Goal: Transaction & Acquisition: Download file/media

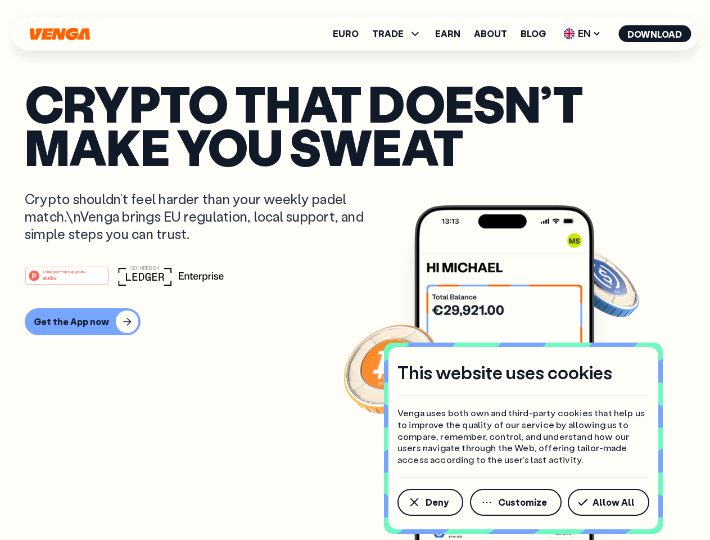
click at [355, 270] on div "#1 PRODUCT OF THE MONTH Web3" at bounding box center [355, 275] width 661 height 20
click at [430, 502] on span "Deny" at bounding box center [437, 502] width 23 height 9
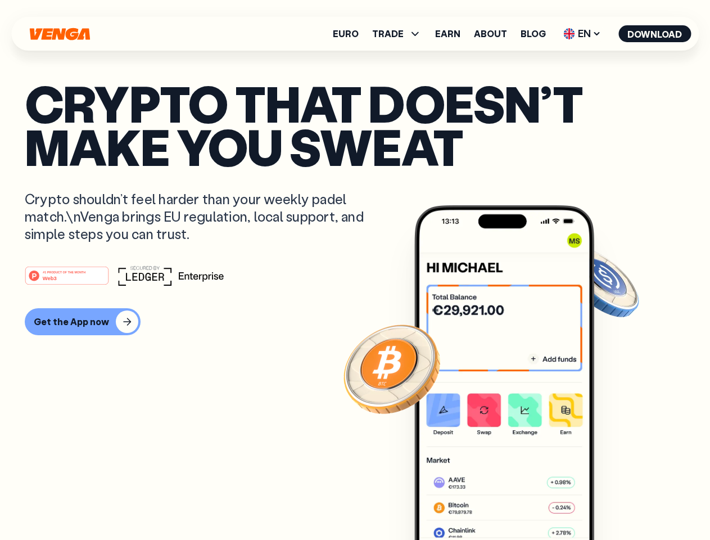
click at [517, 502] on img at bounding box center [504, 393] width 180 height 377
click at [611, 502] on article "Crypto that doesn’t make you sweat Crypto shouldn’t feel harder than your weekl…" at bounding box center [355, 293] width 661 height 422
click at [400, 34] on span "TRADE" at bounding box center [387, 33] width 31 height 9
click at [583, 34] on span "EN" at bounding box center [582, 34] width 46 height 18
click at [655, 34] on button "Download" at bounding box center [655, 33] width 73 height 17
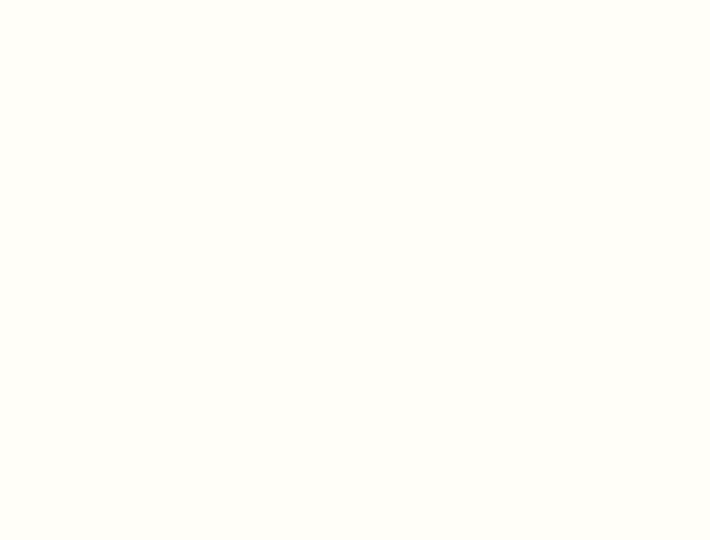
click at [81, 0] on html "This website uses cookies Venga uses both own and third-party cookies that help…" at bounding box center [355, 0] width 710 height 0
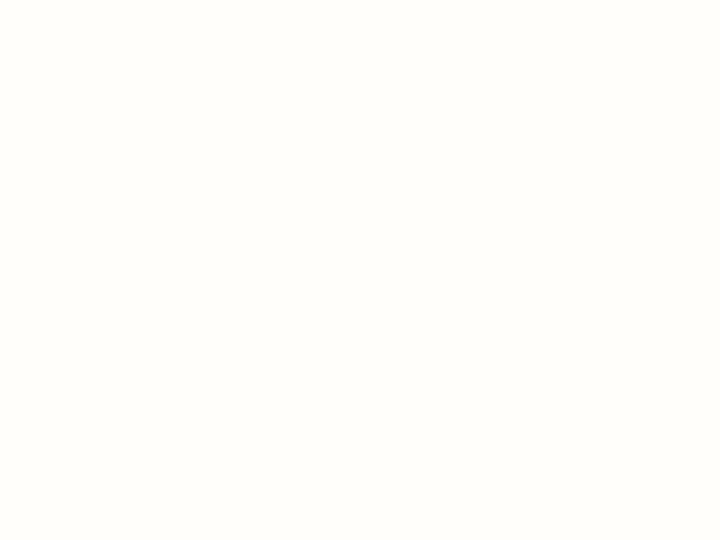
click at [69, 0] on html "This website uses cookies Venga uses both own and third-party cookies that help…" at bounding box center [360, 0] width 720 height 0
